Goal: Task Accomplishment & Management: Use online tool/utility

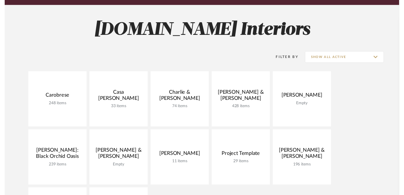
scroll to position [74, 0]
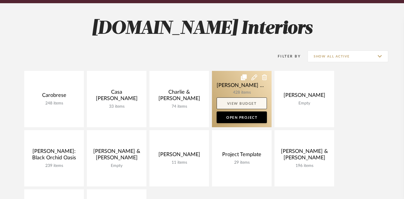
click at [239, 105] on link "View Budget" at bounding box center [242, 104] width 50 height 12
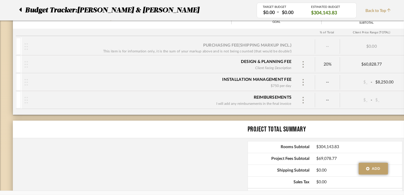
scroll to position [1833, 0]
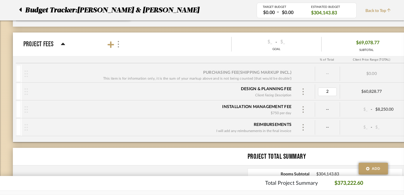
type input "25"
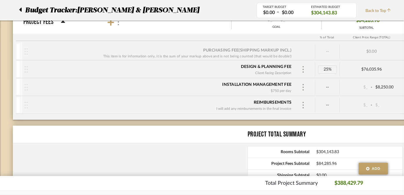
scroll to position [1846, 0]
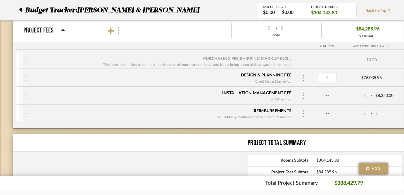
type input "20"
click at [175, 125] on div "Purchasing Fee (Shipping markup incl.) This item is for information only, it is…" at bounding box center [210, 89] width 395 height 77
